Goal: Transaction & Acquisition: Purchase product/service

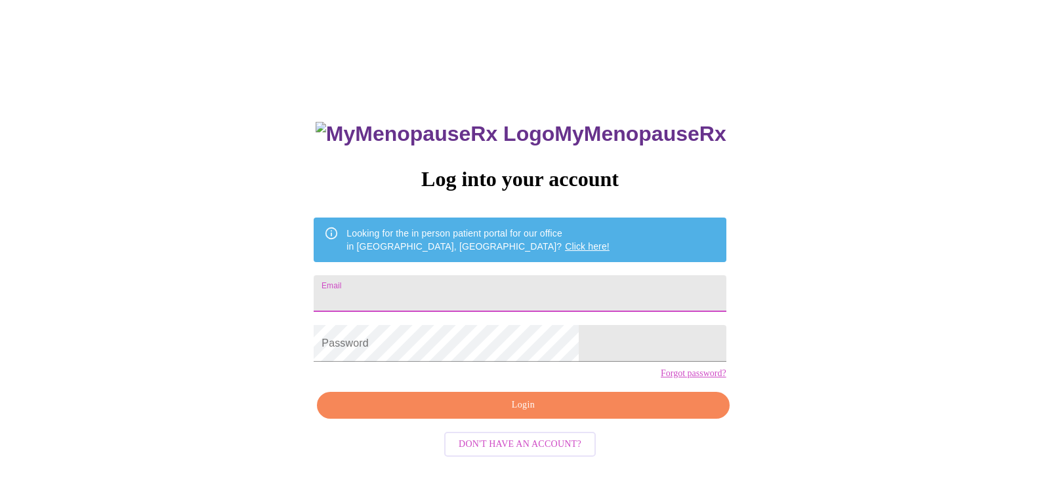
click at [436, 297] on input "Email" at bounding box center [520, 293] width 412 height 37
type input "[EMAIL_ADDRESS][DOMAIN_NAME]"
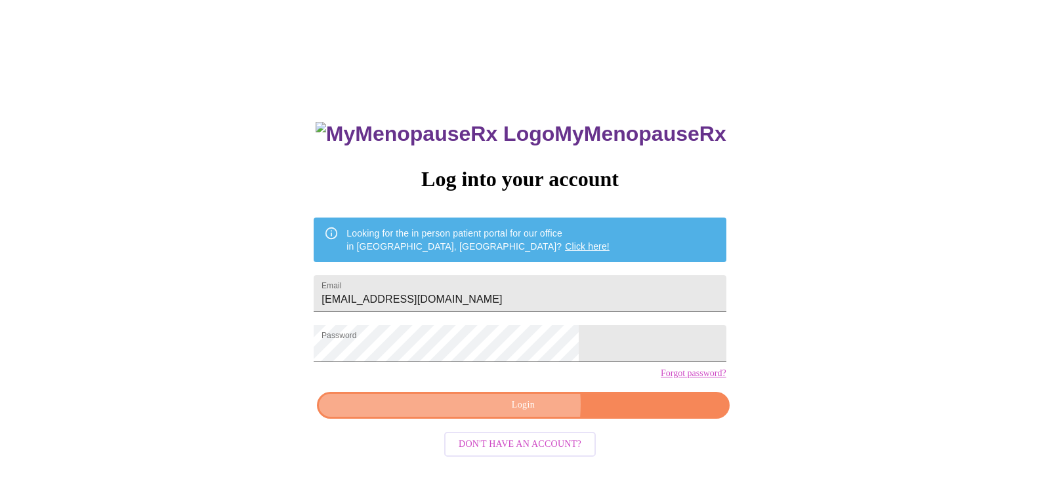
click at [514, 414] on span "Login" at bounding box center [523, 405] width 382 height 16
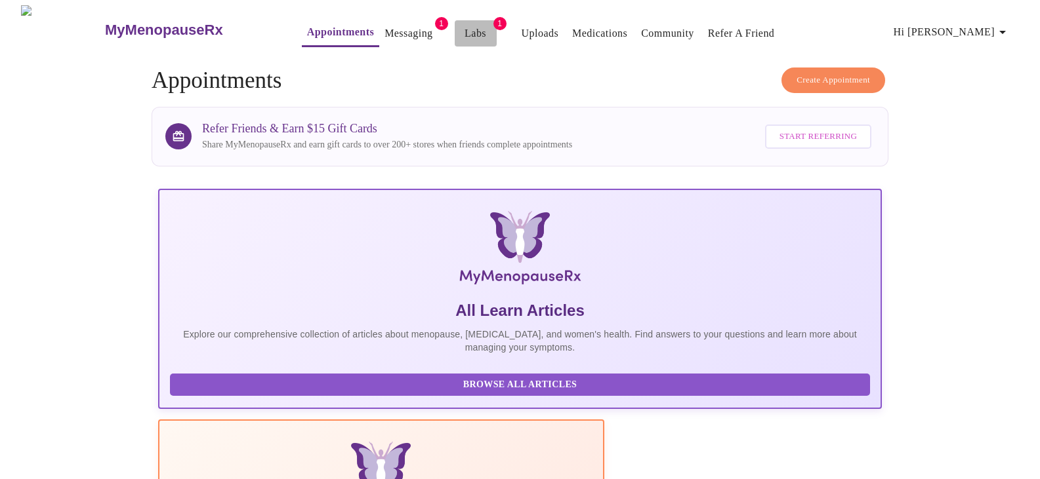
click at [460, 30] on span "Labs" at bounding box center [475, 33] width 31 height 18
click at [464, 28] on link "Labs" at bounding box center [475, 33] width 22 height 18
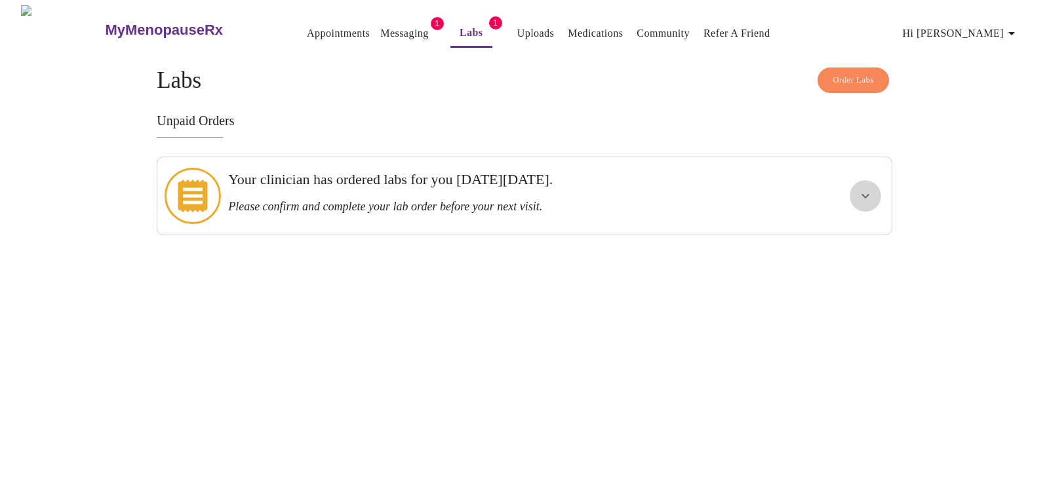
click at [868, 188] on icon "show more" at bounding box center [866, 196] width 16 height 16
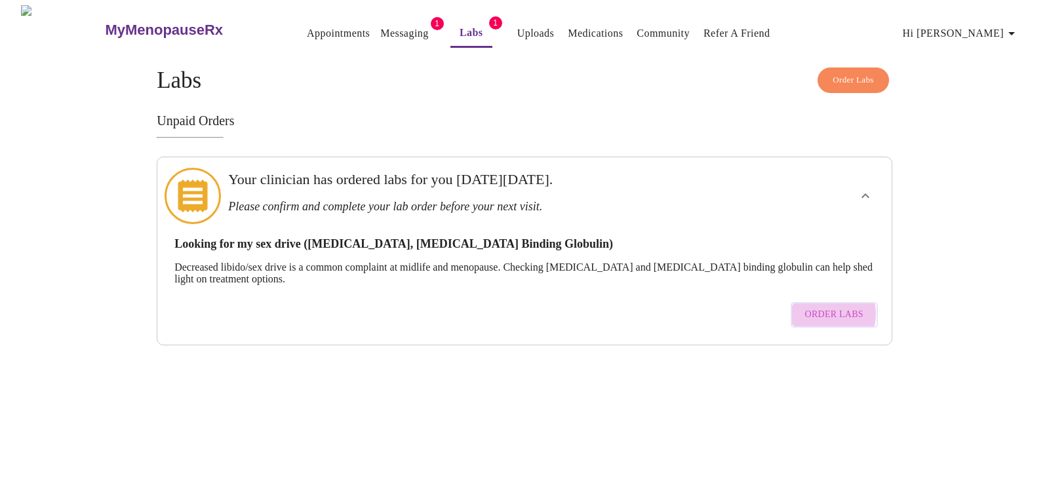
click at [819, 307] on span "Order Labs" at bounding box center [834, 315] width 58 height 16
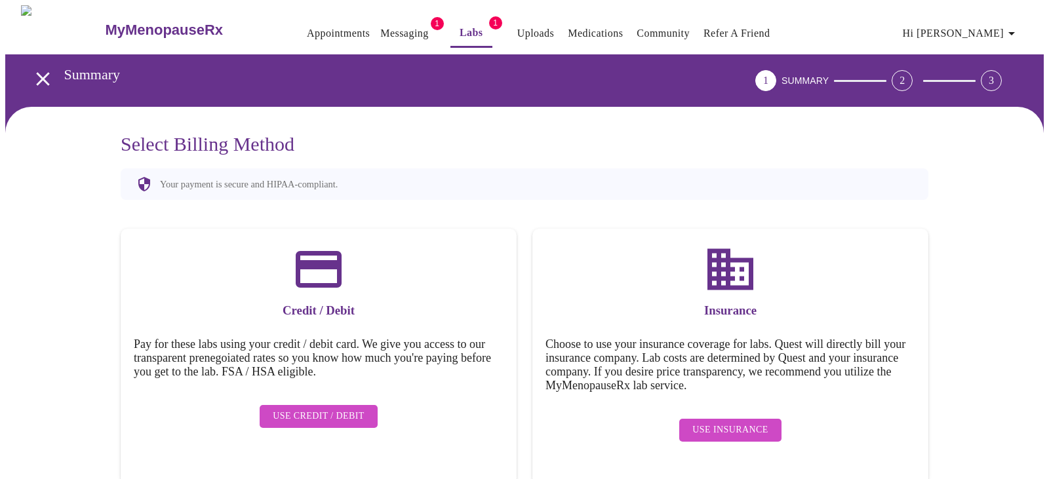
click at [720, 422] on span "Use Insurance" at bounding box center [730, 430] width 75 height 16
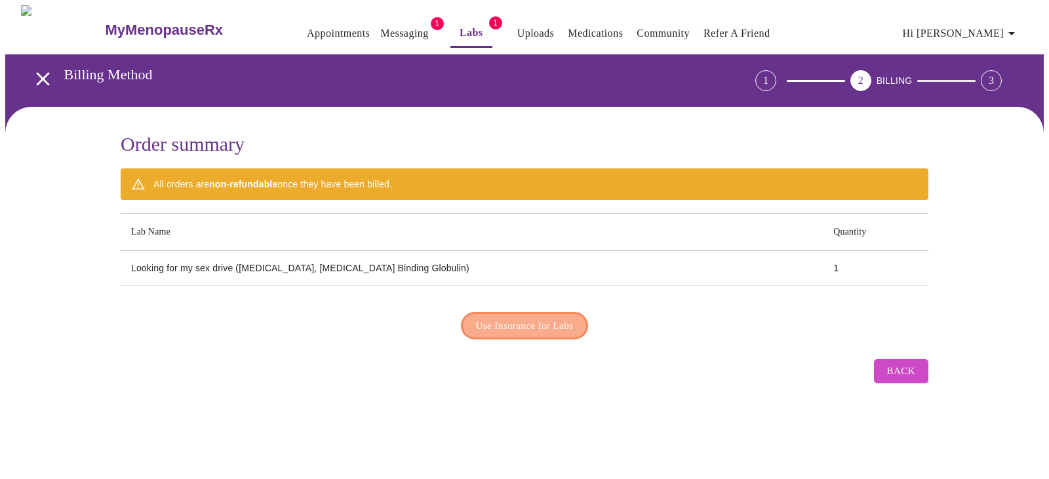
click at [529, 321] on span "Use Insurance for Labs" at bounding box center [525, 325] width 98 height 17
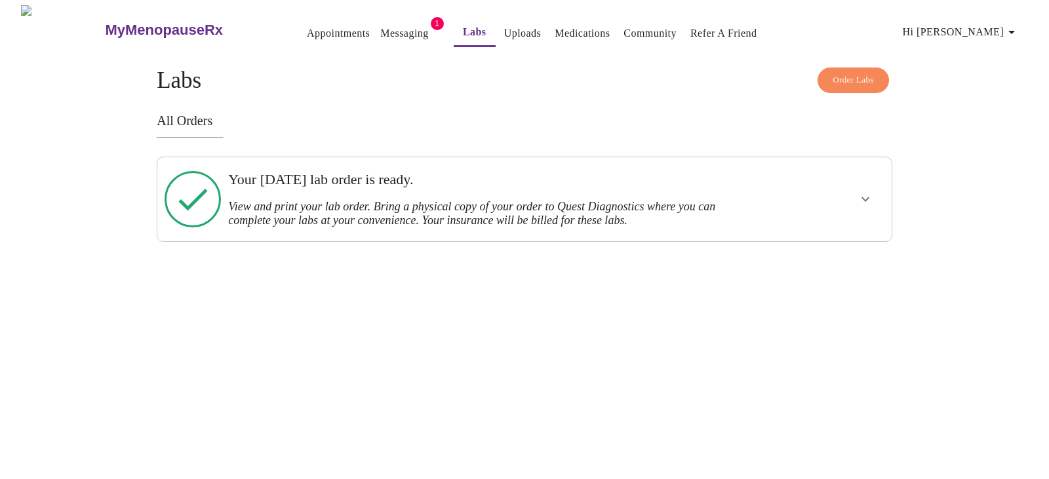
click at [863, 197] on icon "show more" at bounding box center [866, 199] width 8 height 5
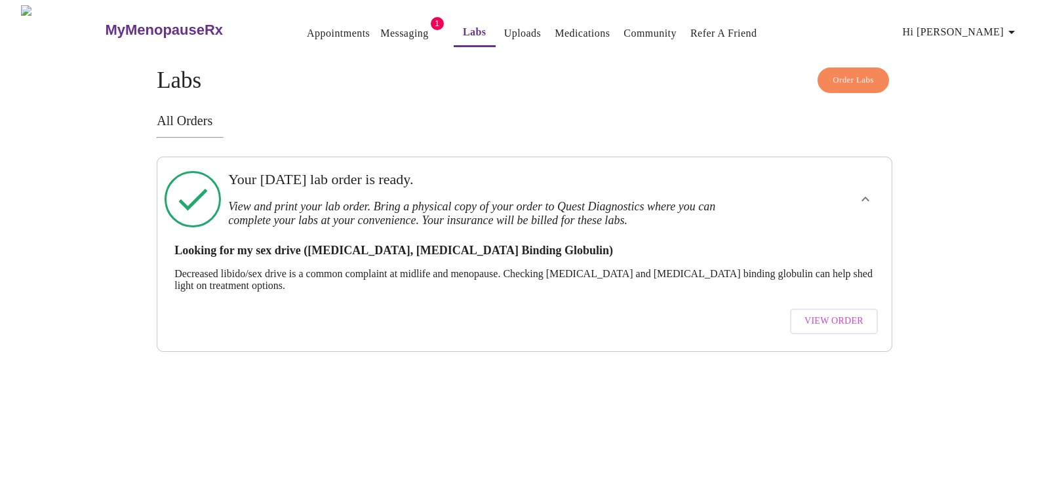
click at [822, 314] on span "View Order" at bounding box center [834, 322] width 59 height 16
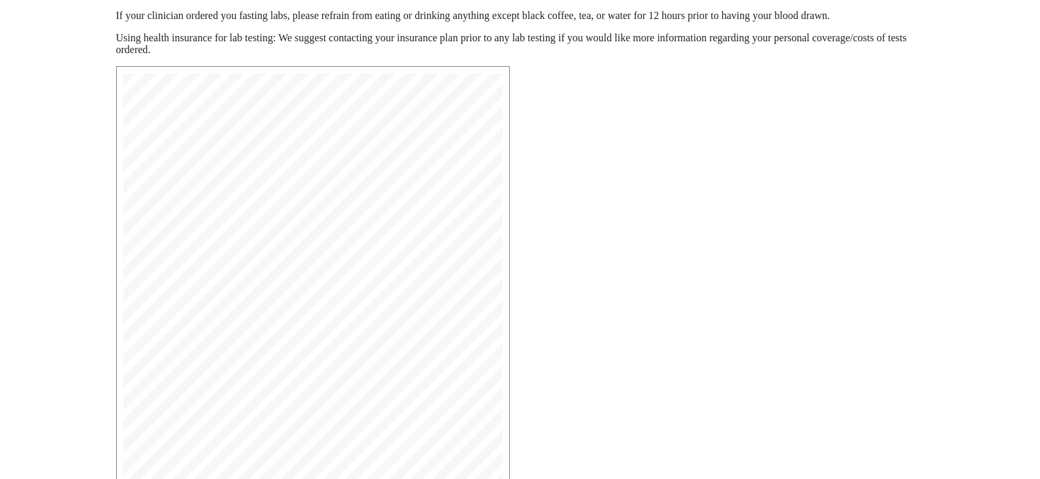
scroll to position [327, 0]
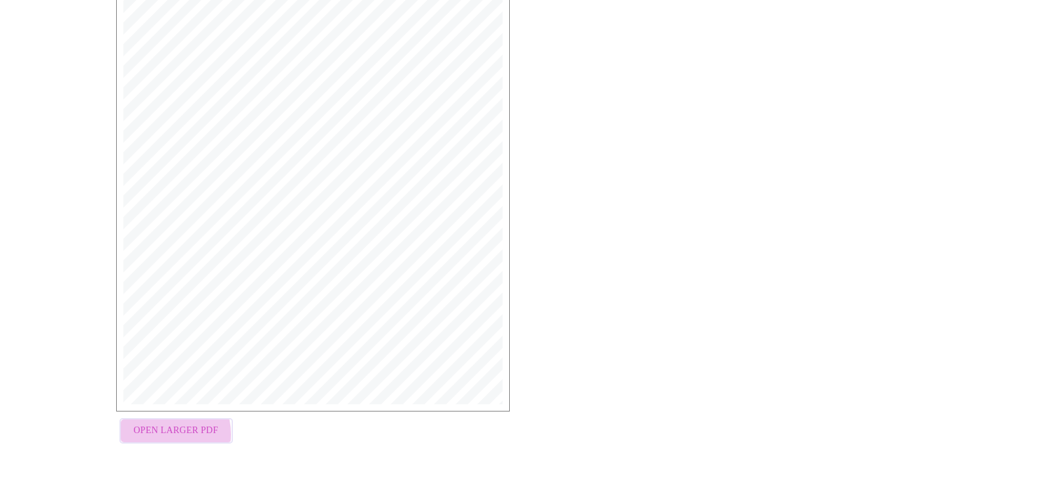
click at [157, 437] on span "Open Larger PDF" at bounding box center [176, 431] width 85 height 16
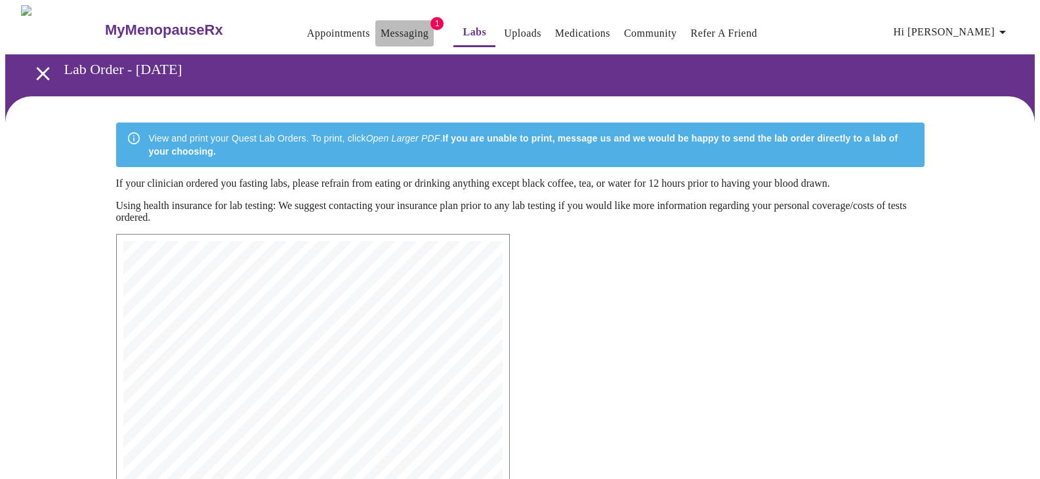
click at [388, 30] on link "Messaging" at bounding box center [404, 33] width 48 height 18
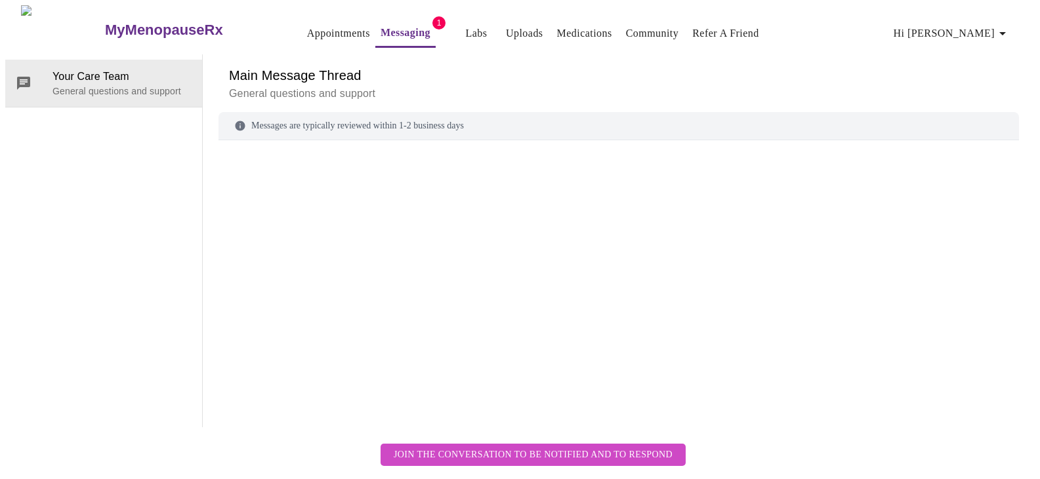
scroll to position [49, 0]
